Goal: Navigation & Orientation: Understand site structure

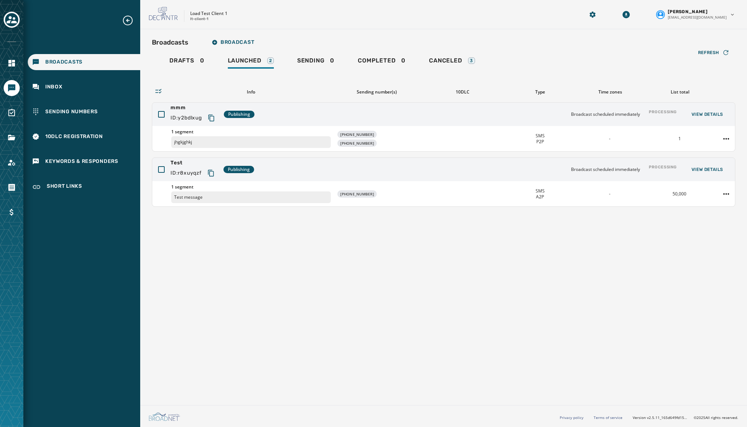
click at [214, 341] on div "Broadcasts Broadcast Drafts 0 Launched 2 Sending 0 Completed 0 Canceled 3 Refre…" at bounding box center [443, 215] width 607 height 373
click at [15, 162] on icon "Navigate to Account" at bounding box center [11, 162] width 9 height 9
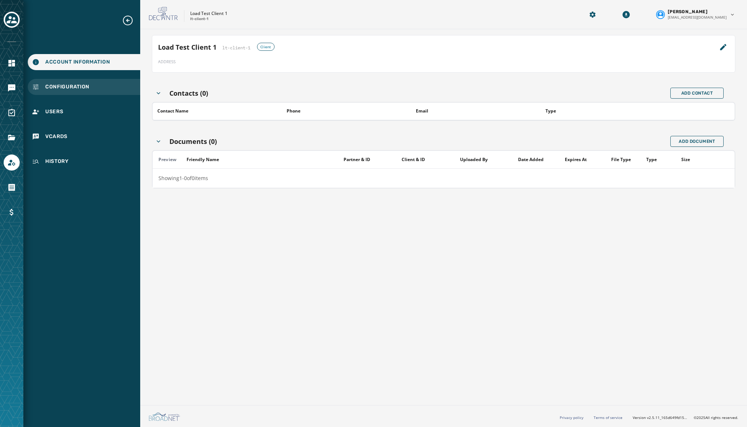
click at [53, 89] on span "Configuration" at bounding box center [67, 86] width 44 height 7
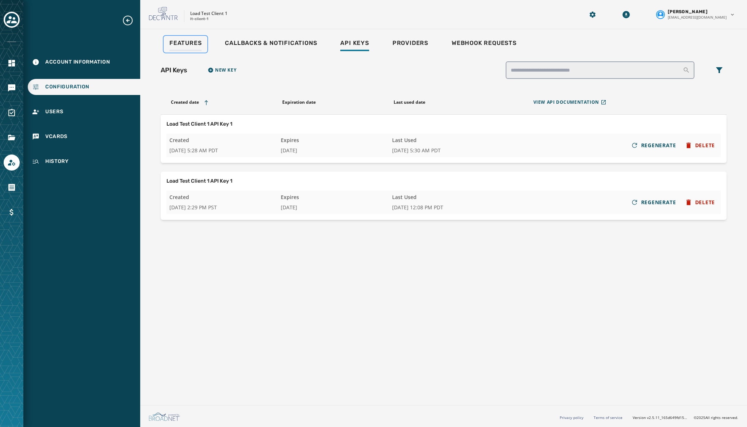
click at [179, 46] on span "Features" at bounding box center [185, 42] width 32 height 7
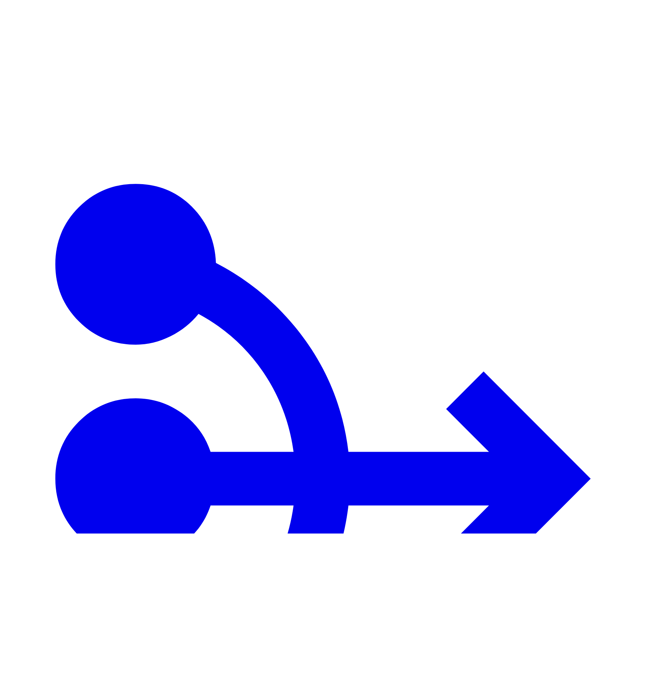
scroll to position [29, 0]
